Goal: Information Seeking & Learning: Check status

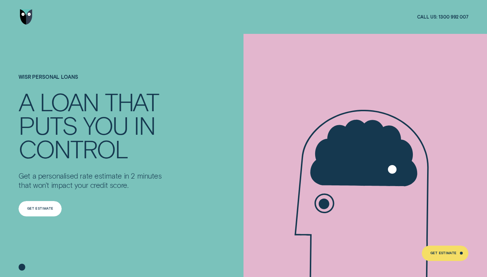
click at [45, 208] on div "Get Estimate" at bounding box center [40, 209] width 26 height 3
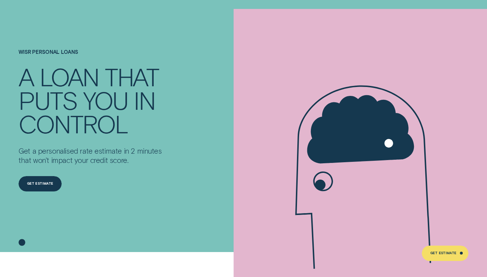
scroll to position [71, 0]
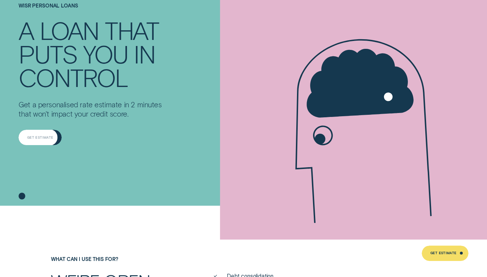
click at [23, 143] on div "Get Estimate" at bounding box center [40, 137] width 43 height 15
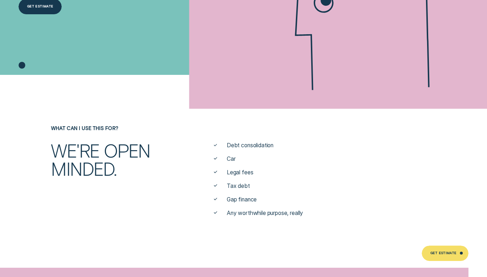
scroll to position [214, 0]
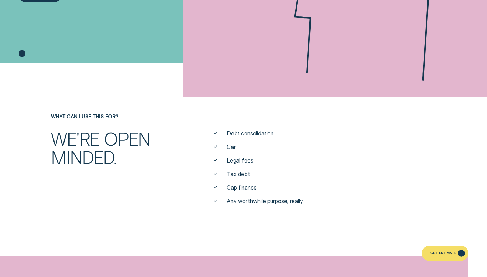
click at [455, 254] on div "Get Estimate" at bounding box center [444, 254] width 26 height 3
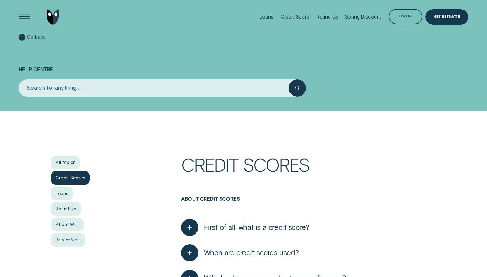
click at [293, 19] on div "Credit Score" at bounding box center [295, 17] width 29 height 6
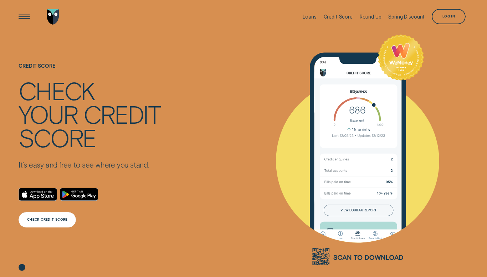
click at [44, 220] on div "CHECK CREDIT SCORE" at bounding box center [47, 219] width 41 height 3
click at [60, 214] on div "CHECK CREDIT SCORE" at bounding box center [47, 219] width 57 height 15
click at [24, 12] on div "Open Menu" at bounding box center [24, 16] width 21 height 21
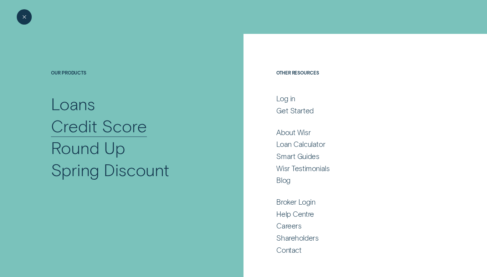
click at [96, 121] on div "Credit Score" at bounding box center [99, 126] width 96 height 22
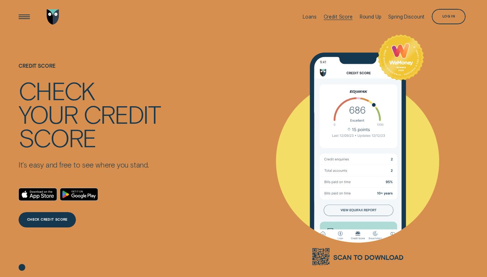
click at [335, 17] on div "Credit Score" at bounding box center [338, 17] width 29 height 6
click at [338, 22] on div "Credit Score" at bounding box center [338, 17] width 29 height 34
click at [30, 21] on div "Open Menu" at bounding box center [24, 16] width 21 height 21
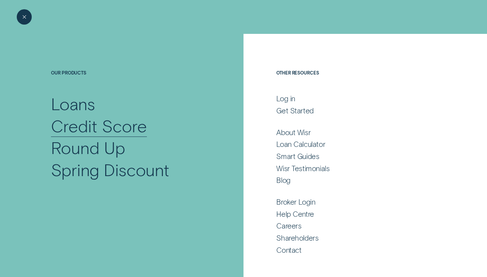
click at [135, 131] on div "Credit Score" at bounding box center [99, 126] width 96 height 22
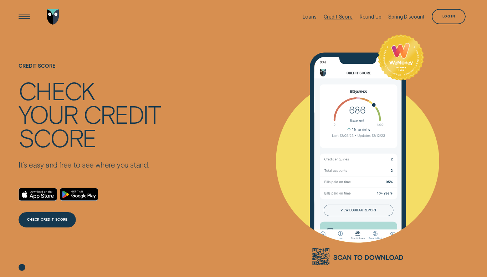
click at [347, 16] on div "Credit Score" at bounding box center [338, 17] width 29 height 6
click at [50, 220] on div "CHECK CREDIT SCORE" at bounding box center [47, 220] width 41 height 3
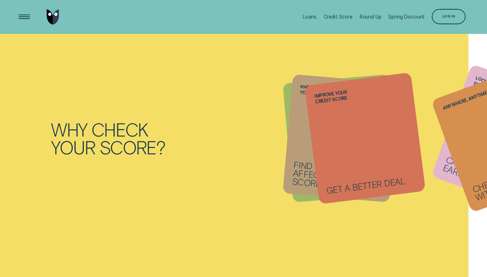
scroll to position [571, 0]
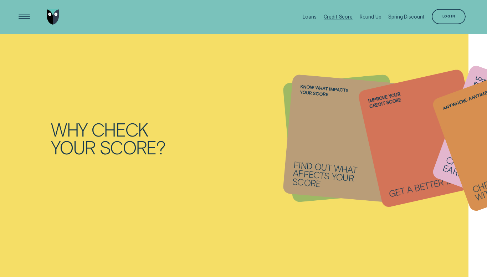
click at [332, 16] on div "Credit Score" at bounding box center [338, 17] width 29 height 6
click at [346, 14] on div "Credit Score" at bounding box center [338, 17] width 29 height 6
click at [345, 16] on div "Credit Score" at bounding box center [338, 17] width 29 height 6
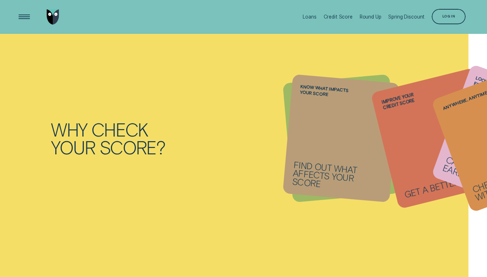
scroll to position [557, 0]
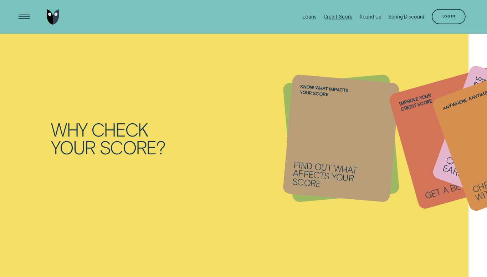
click at [335, 17] on div "Credit Score" at bounding box center [338, 17] width 29 height 6
click at [27, 16] on div "Open Menu" at bounding box center [24, 16] width 21 height 21
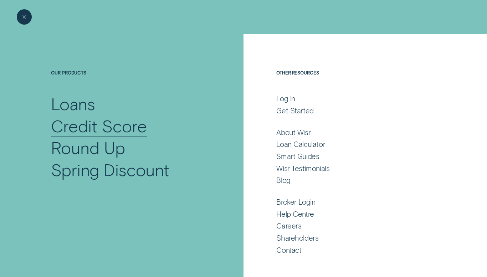
click at [110, 123] on div "Credit Score" at bounding box center [99, 126] width 96 height 22
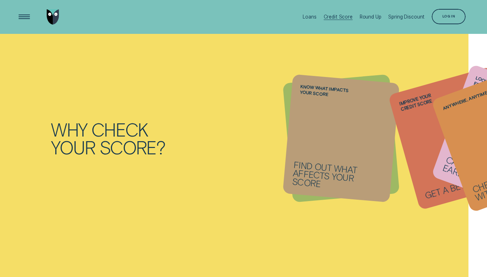
click at [333, 12] on div "Credit Score" at bounding box center [338, 17] width 29 height 34
click at [344, 12] on div "Credit Score" at bounding box center [338, 17] width 29 height 34
click at [341, 21] on div "Credit Score" at bounding box center [338, 17] width 29 height 34
click at [353, 10] on div "Credit Score" at bounding box center [338, 17] width 29 height 34
click at [442, 12] on div "Log in" at bounding box center [449, 16] width 34 height 15
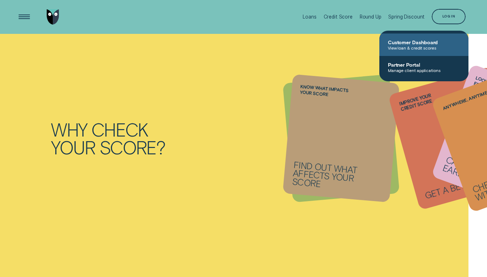
click at [411, 42] on span "Customer Dashboard" at bounding box center [424, 42] width 72 height 6
